Goal: Task Accomplishment & Management: Manage account settings

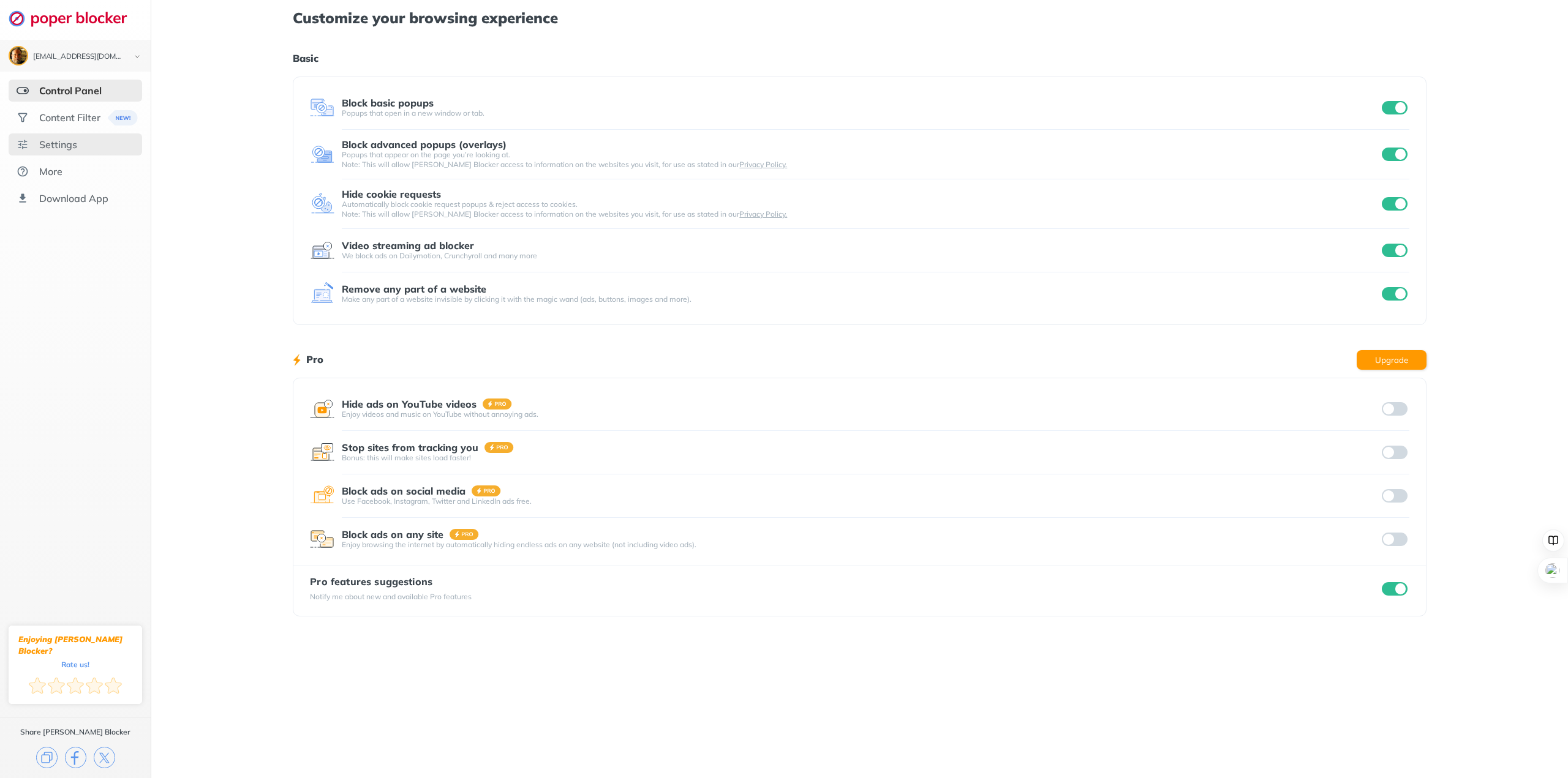
click at [60, 147] on div "Settings" at bounding box center [58, 144] width 38 height 12
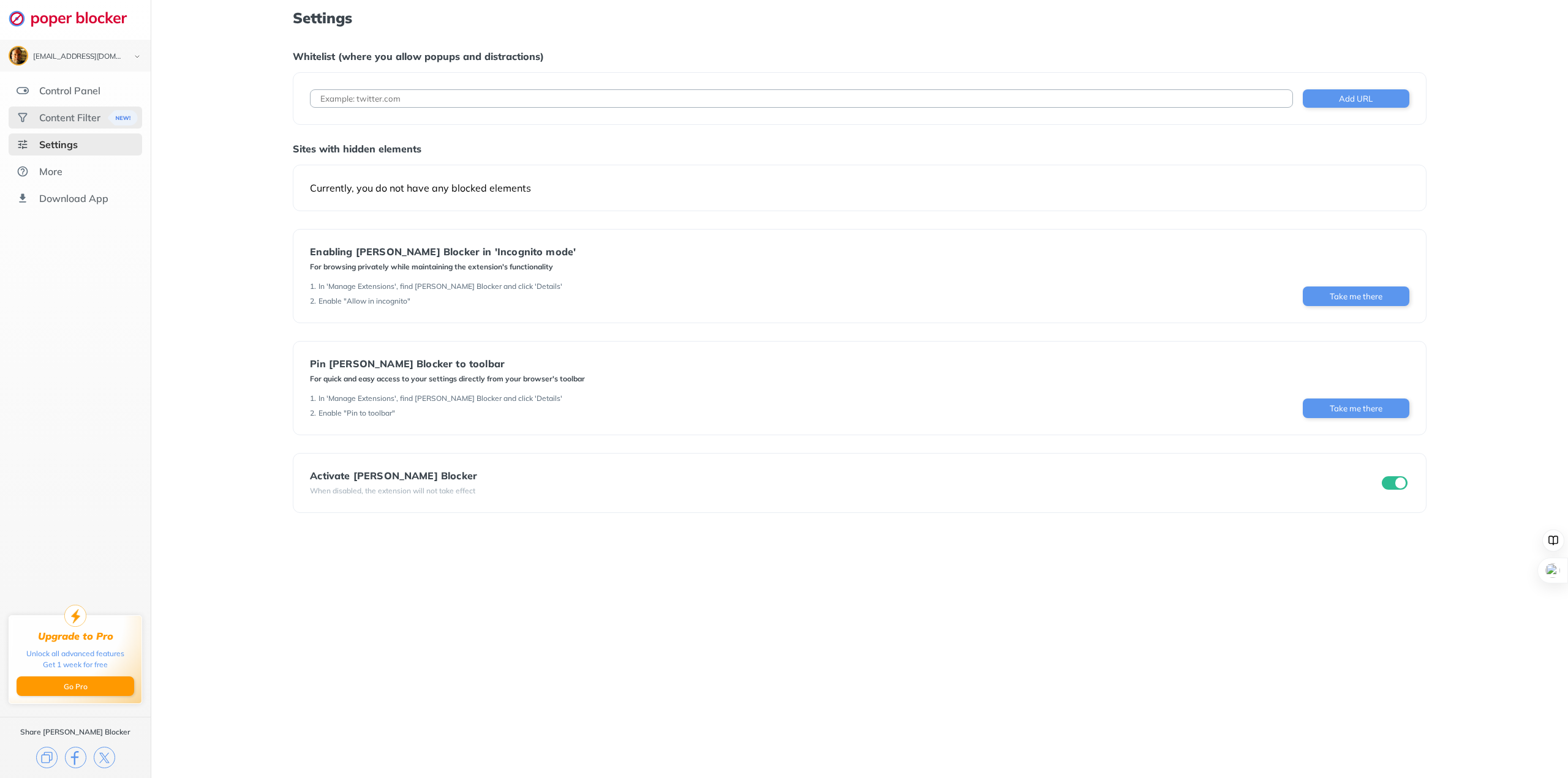
click at [57, 118] on div "Content Filter" at bounding box center [70, 118] width 61 height 12
